Goal: Complete application form

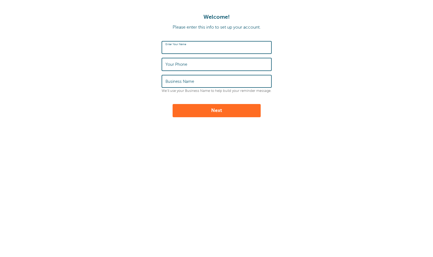
click at [226, 50] on input "Enter Your Name" at bounding box center [216, 48] width 102 height 12
type input "Jocelle"
click at [192, 66] on input "Your Phone" at bounding box center [216, 64] width 102 height 12
type input "‪[PHONE_NUMBER]‬"
click at [187, 82] on label "Business Name" at bounding box center [179, 81] width 29 height 5
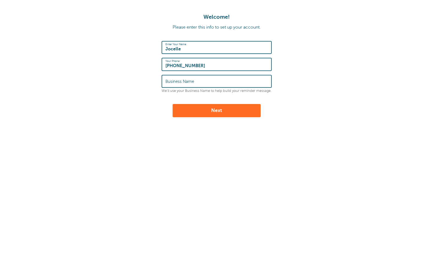
click at [187, 82] on input "Business Name" at bounding box center [216, 81] width 102 height 12
type input "Test"
click at [183, 112] on button "Next" at bounding box center [216, 110] width 88 height 13
